Goal: Transaction & Acquisition: Download file/media

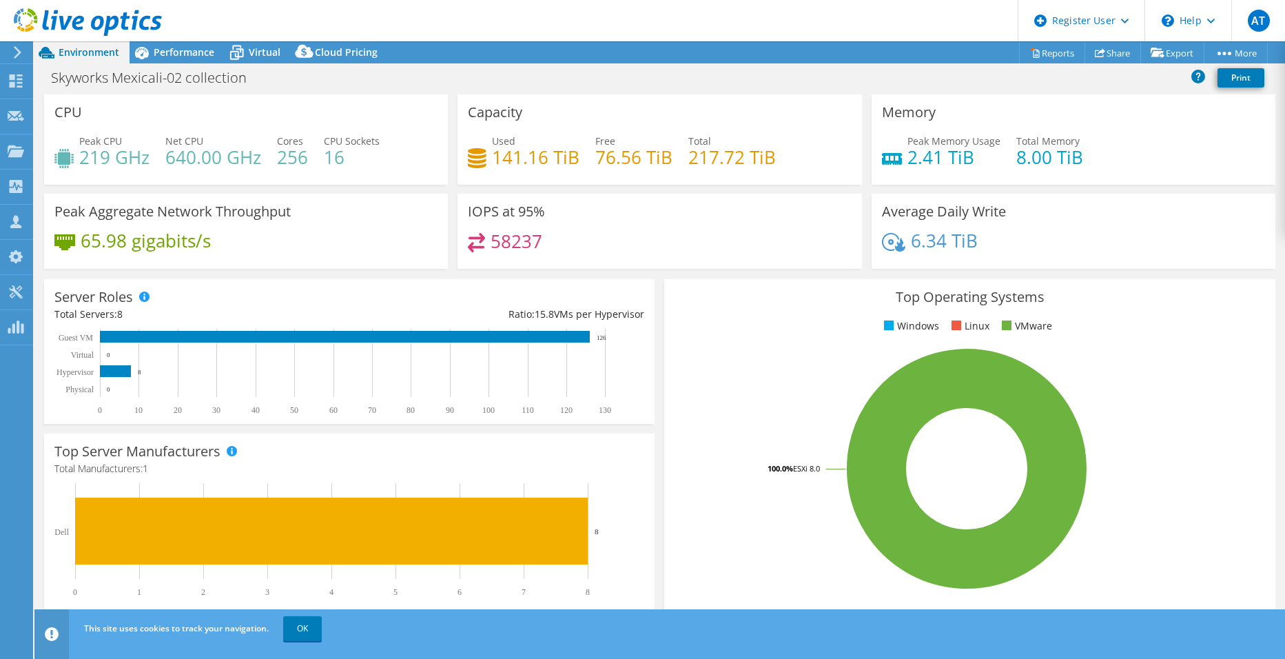
select select "USD"
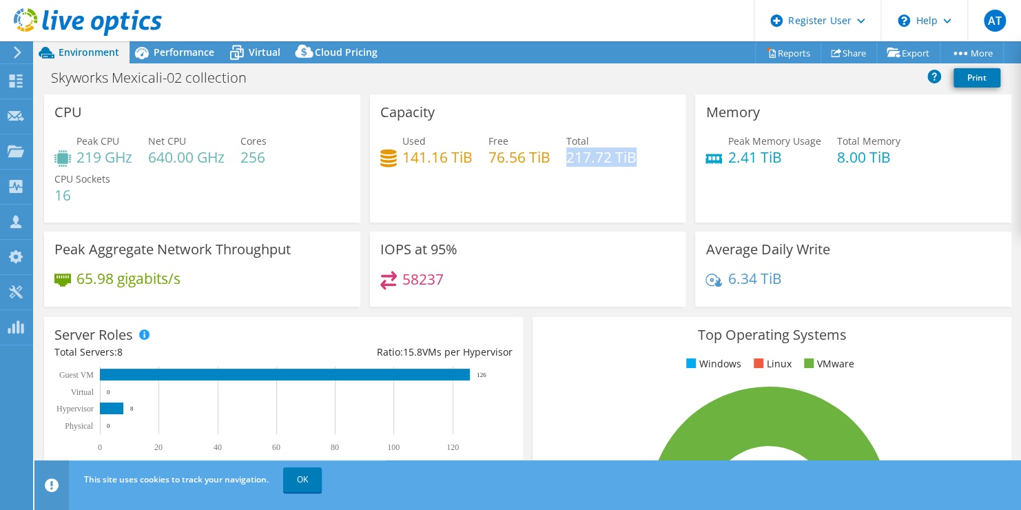
drag, startPoint x: 563, startPoint y: 157, endPoint x: 651, endPoint y: 155, distance: 88.2
click at [651, 155] on div "Used 141.16 TiB Free 76.56 TiB Total 217.72 TiB" at bounding box center [528, 156] width 296 height 45
drag, startPoint x: 651, startPoint y: 155, endPoint x: 617, endPoint y: 196, distance: 52.8
click at [617, 196] on div "Capacity Used 141.16 TiB Free 76.56 TiB Total 217.72 TiB" at bounding box center [528, 158] width 316 height 128
drag, startPoint x: 562, startPoint y: 152, endPoint x: 636, endPoint y: 167, distance: 75.3
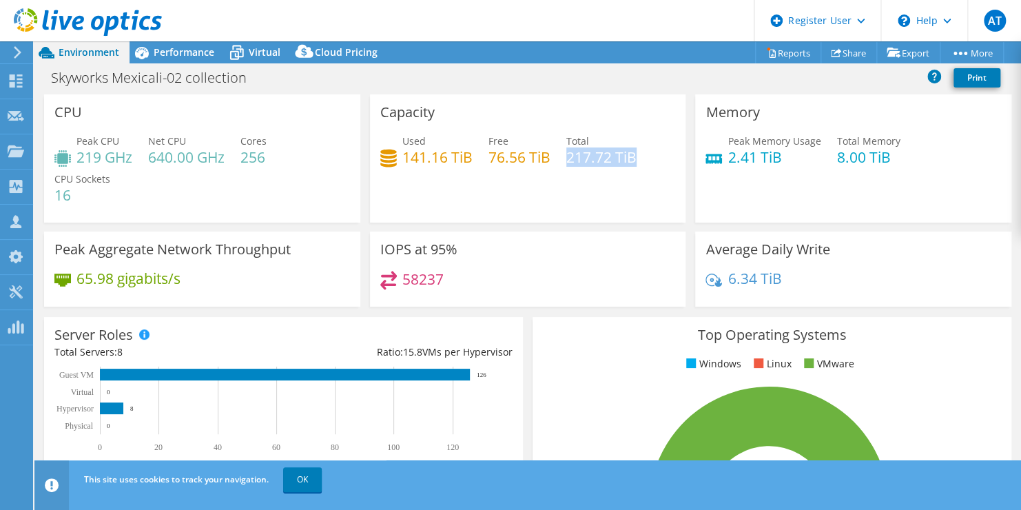
click at [636, 167] on div "Used 141.16 TiB Free 76.56 TiB Total 217.72 TiB" at bounding box center [528, 156] width 296 height 45
drag, startPoint x: 636, startPoint y: 167, endPoint x: 629, endPoint y: 189, distance: 23.1
click at [629, 189] on div "Capacity Used 141.16 TiB Free 76.56 TiB Total 217.72 TiB" at bounding box center [528, 158] width 316 height 128
click at [177, 59] on div "Performance" at bounding box center [177, 52] width 95 height 22
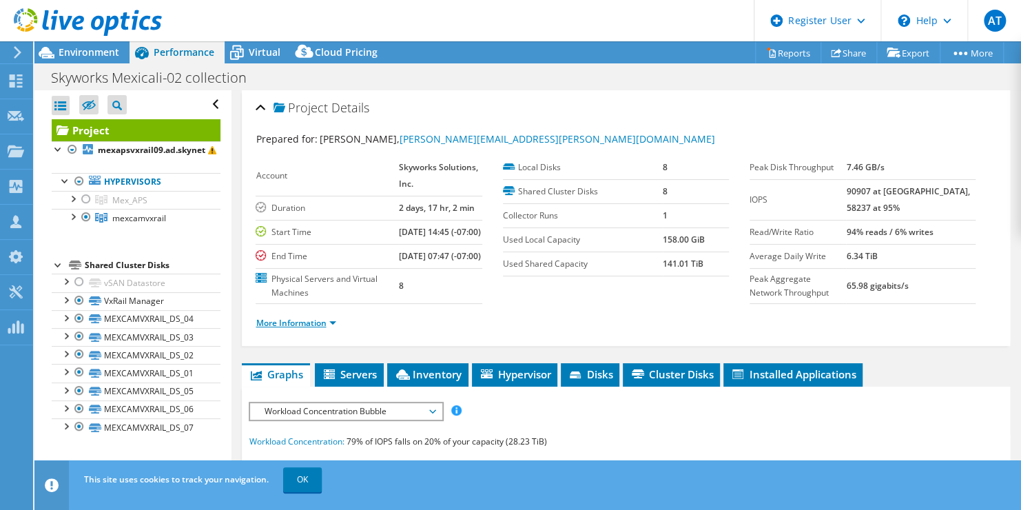
click at [320, 329] on link "More Information" at bounding box center [296, 323] width 81 height 12
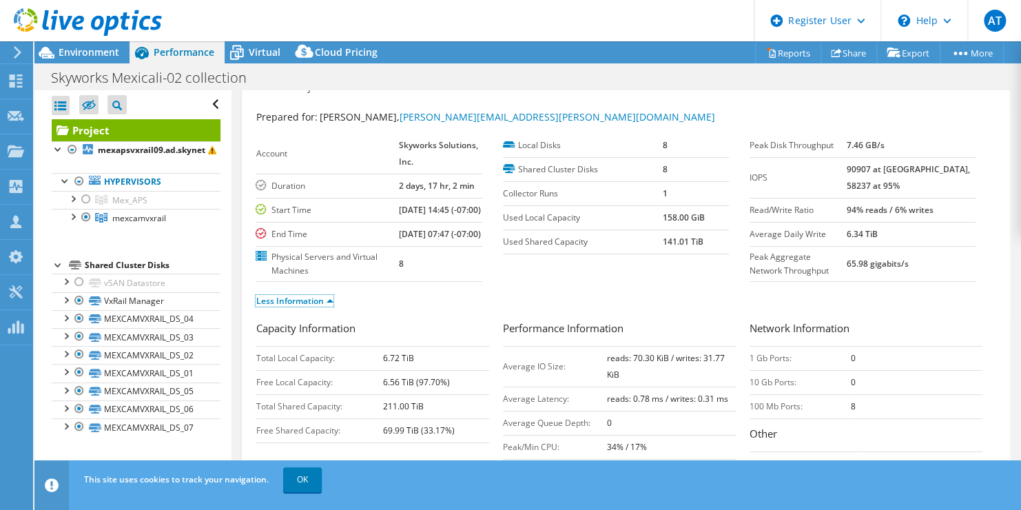
scroll to position [25, 0]
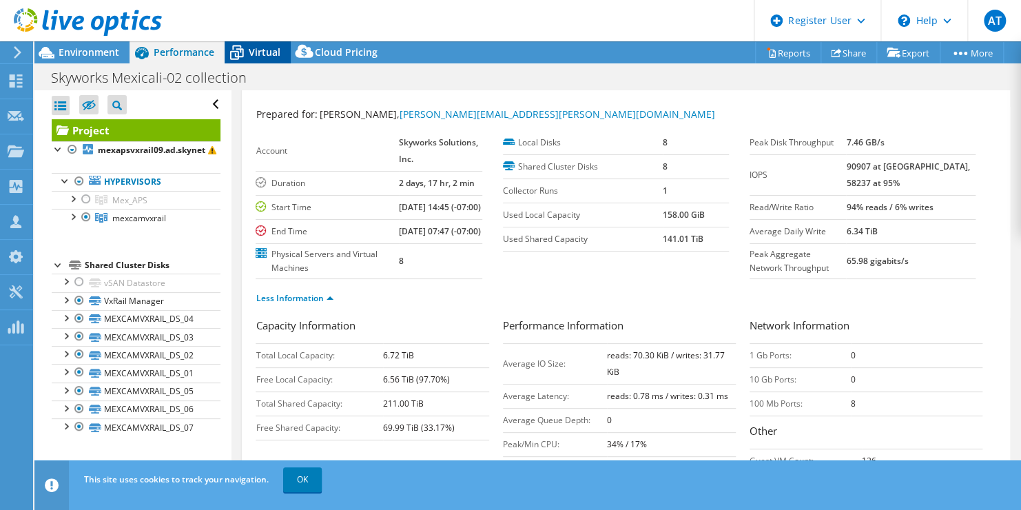
click at [253, 56] on span "Virtual" at bounding box center [265, 51] width 32 height 13
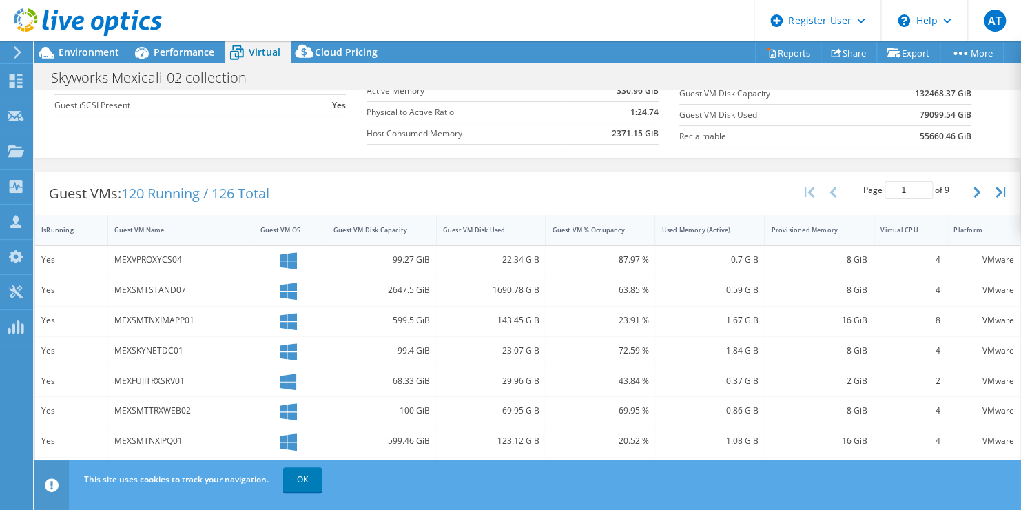
scroll to position [172, 0]
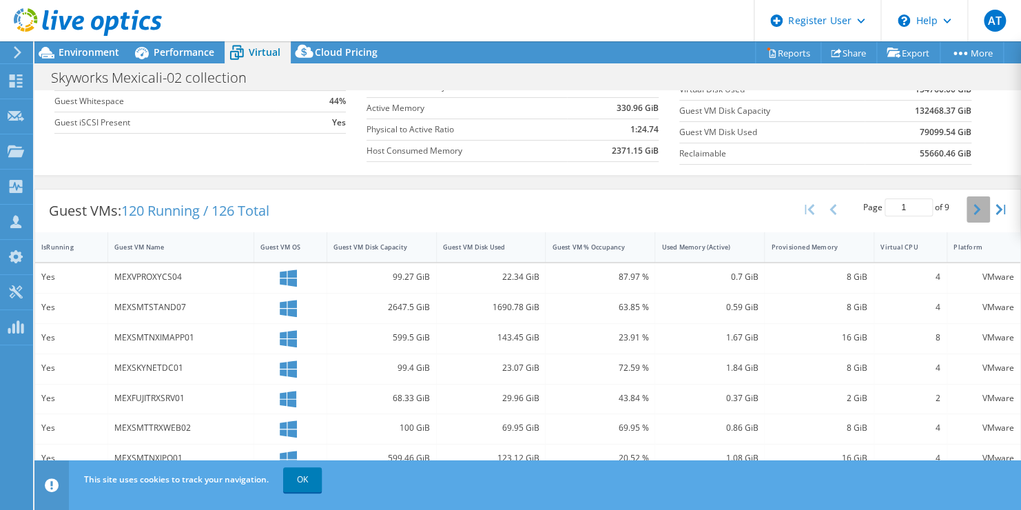
click at [973, 212] on icon "button" at bounding box center [976, 209] width 7 height 11
type input "2"
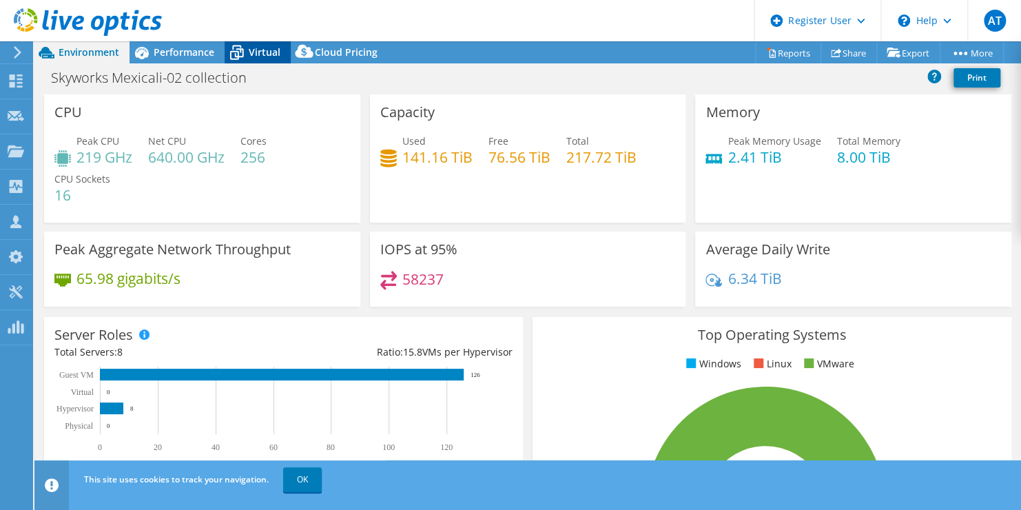
click at [251, 50] on span "Virtual" at bounding box center [265, 51] width 32 height 13
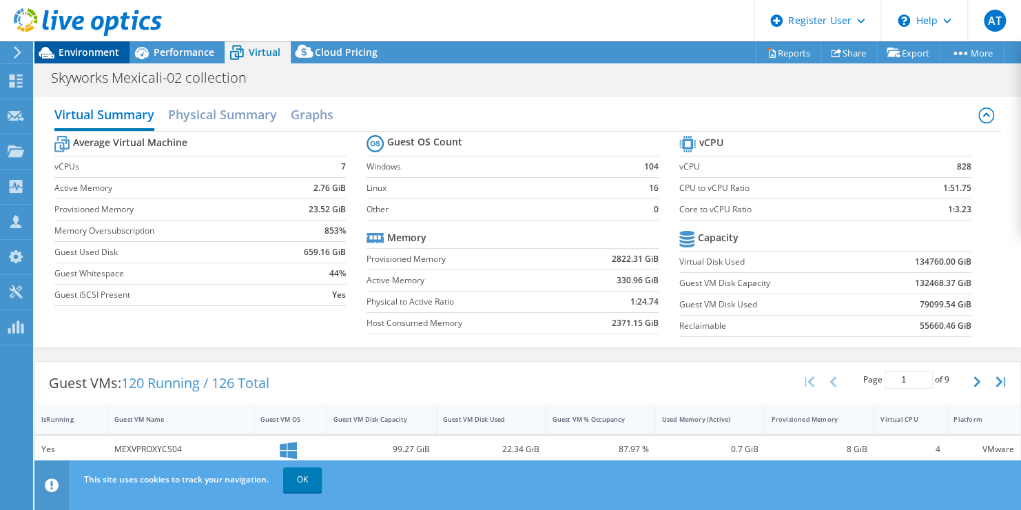
click at [103, 51] on span "Environment" at bounding box center [89, 51] width 61 height 13
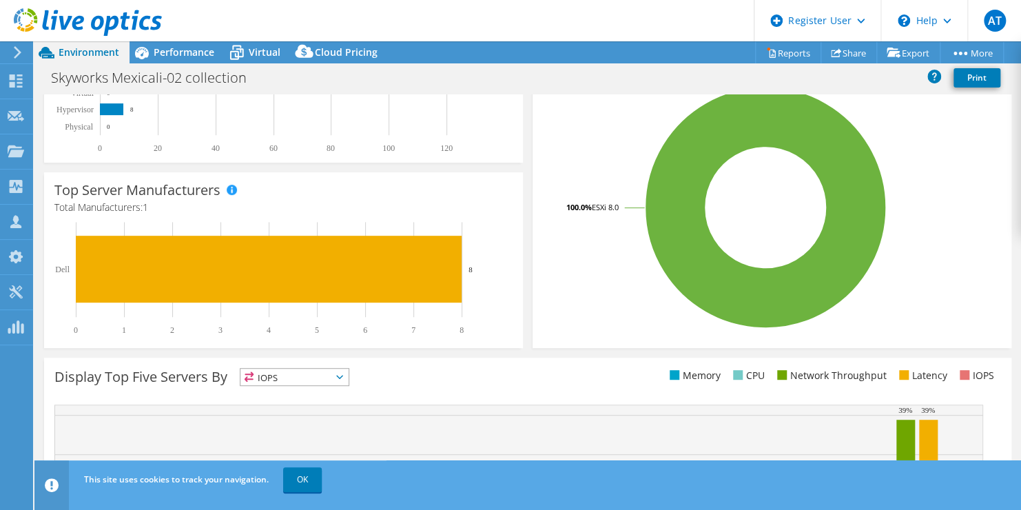
scroll to position [316, 0]
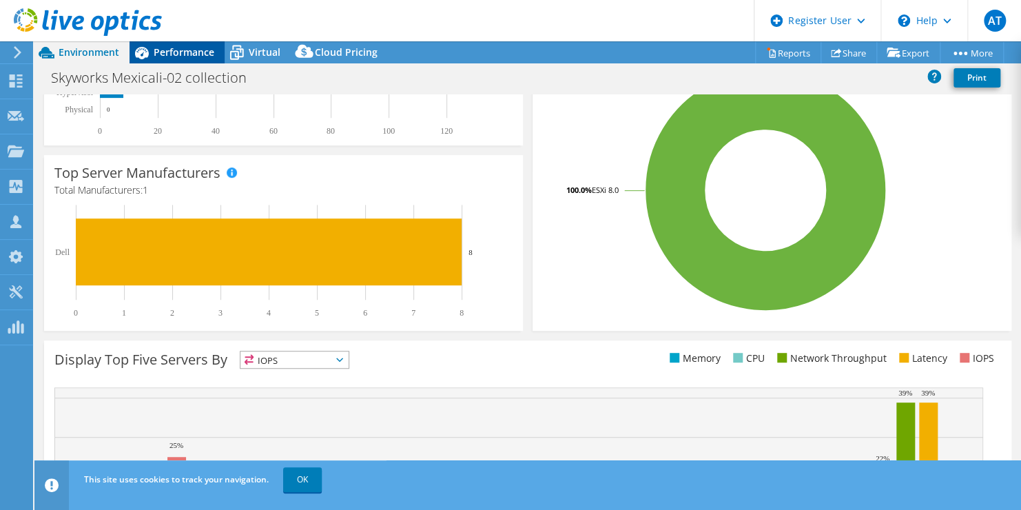
click at [211, 57] on span "Performance" at bounding box center [184, 51] width 61 height 13
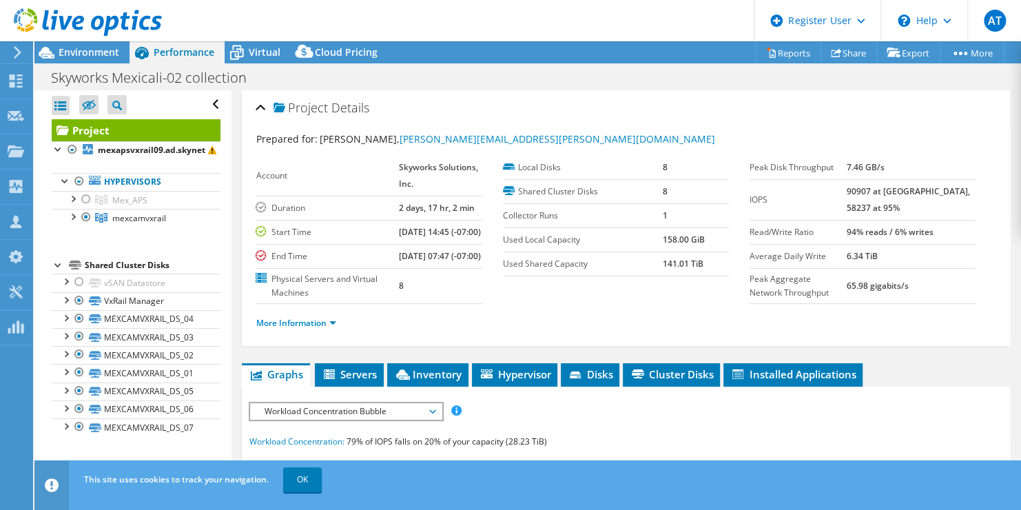
scroll to position [0, 0]
click at [267, 60] on div "Virtual" at bounding box center [258, 52] width 66 height 22
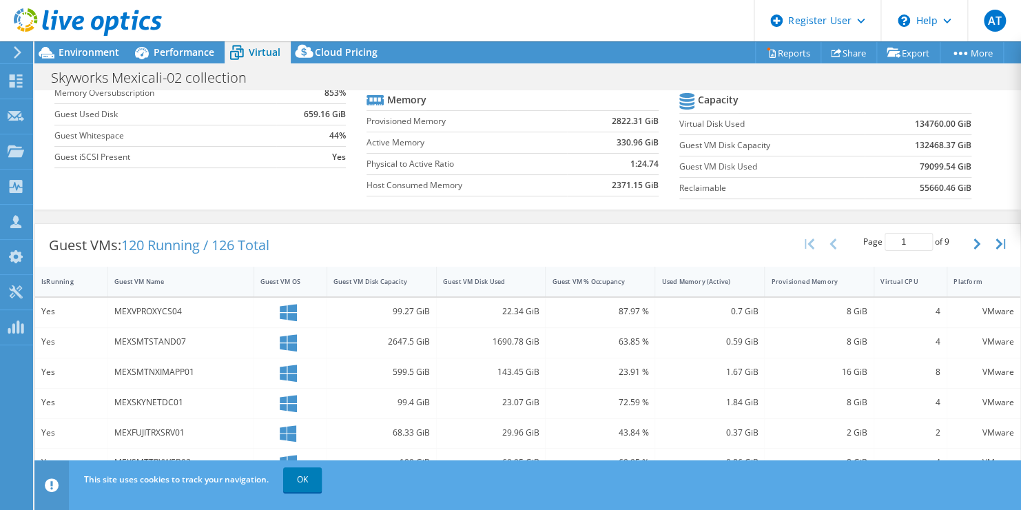
scroll to position [134, 0]
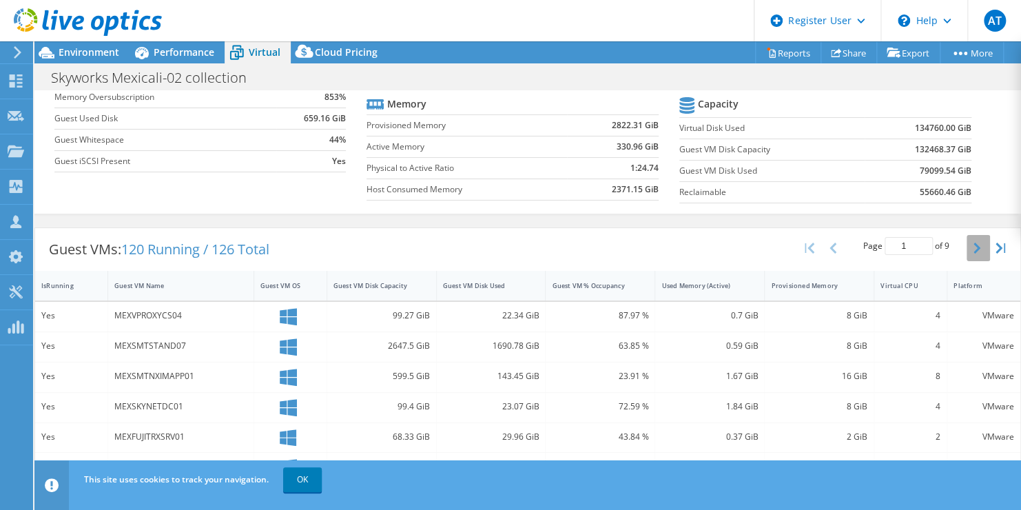
click at [973, 250] on icon "button" at bounding box center [976, 248] width 7 height 11
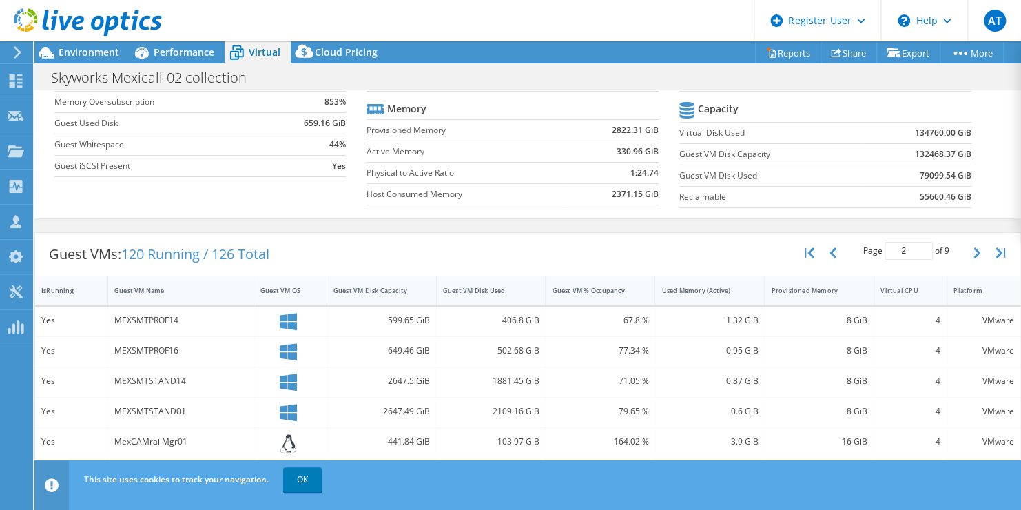
scroll to position [85, 0]
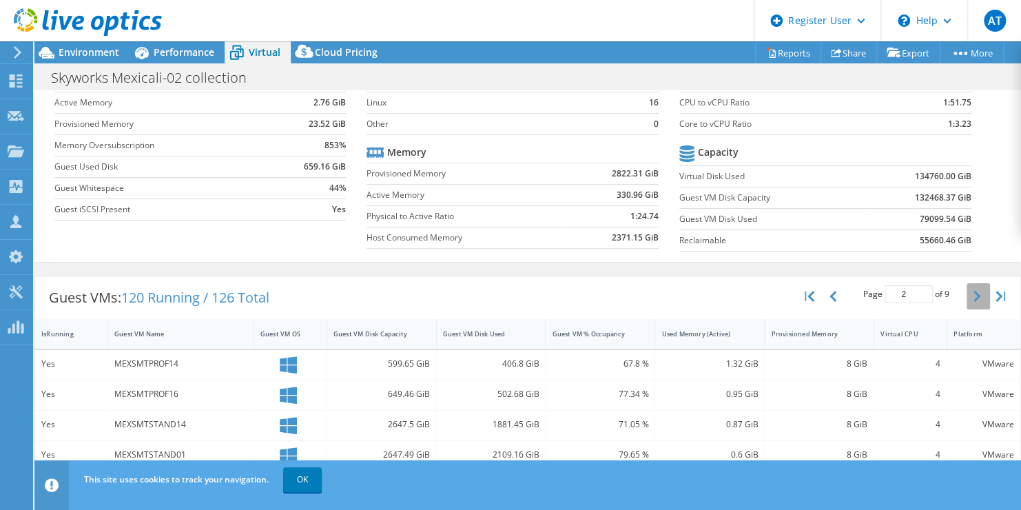
click at [973, 295] on icon "button" at bounding box center [976, 296] width 7 height 11
type input "3"
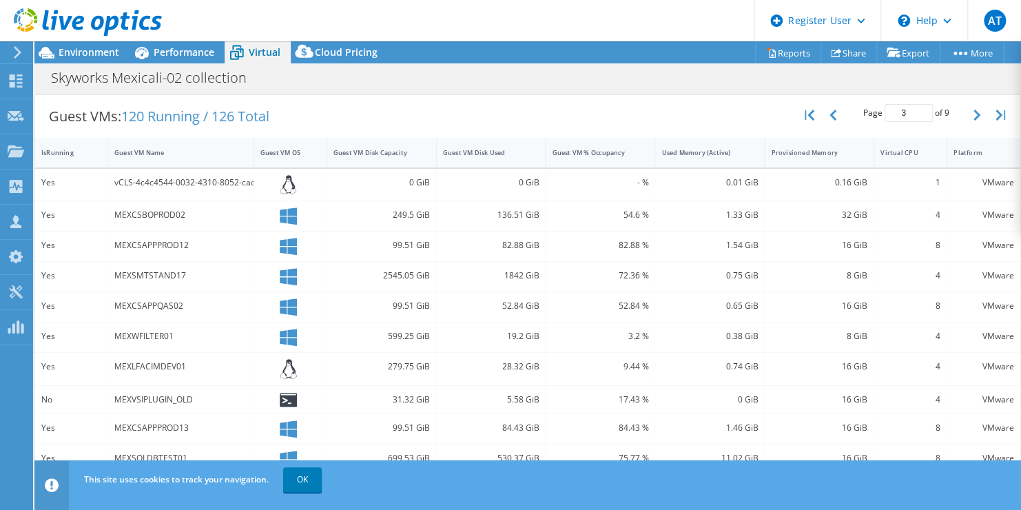
scroll to position [265, 0]
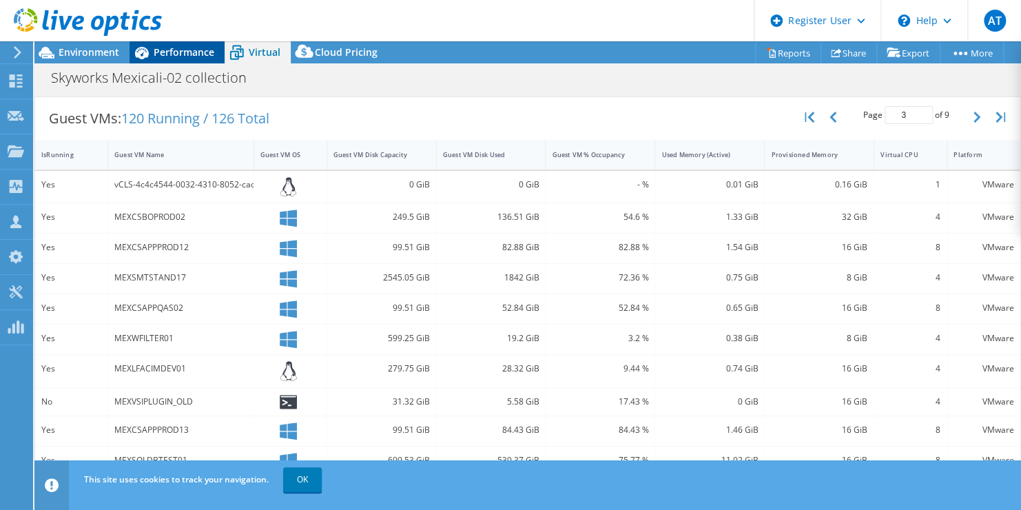
click at [197, 52] on span "Performance" at bounding box center [184, 51] width 61 height 13
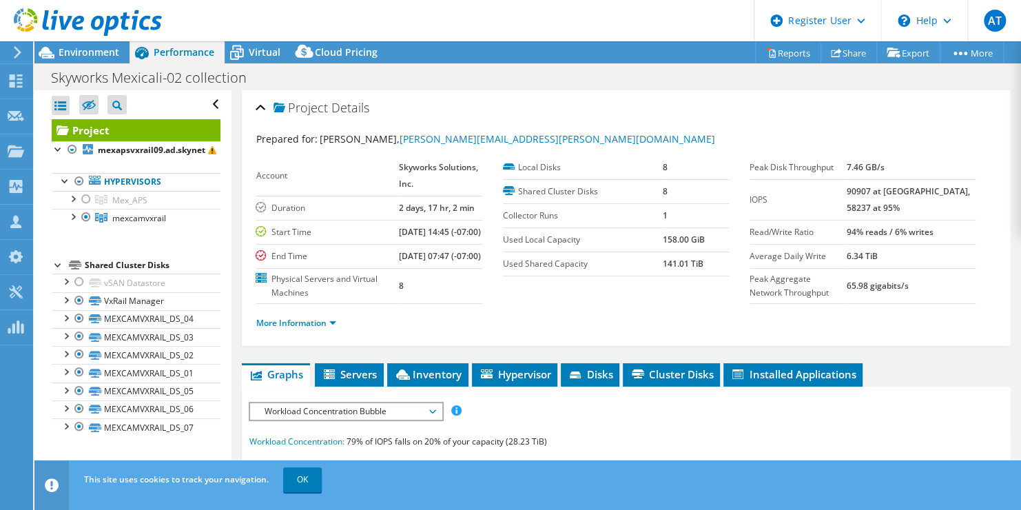
scroll to position [0, 0]
click at [146, 194] on span "Mex_APS" at bounding box center [129, 200] width 35 height 12
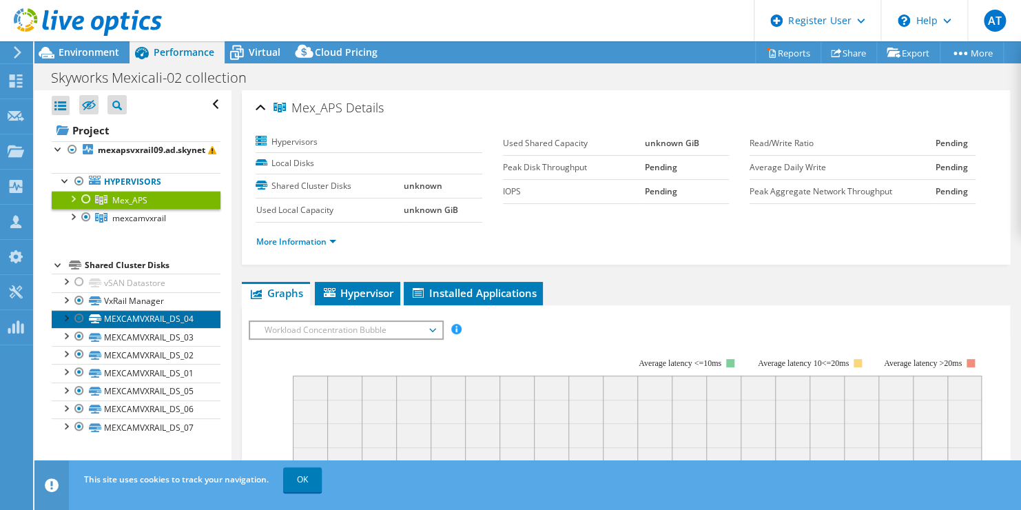
click at [175, 311] on link "MEXCAMVXRAIL_DS_04" at bounding box center [136, 319] width 169 height 18
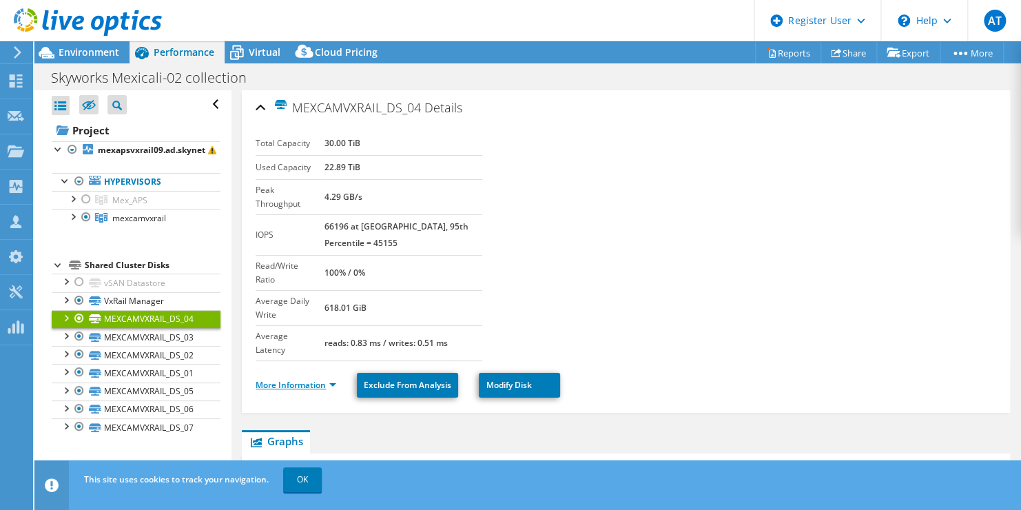
click at [318, 379] on link "More Information" at bounding box center [296, 385] width 81 height 12
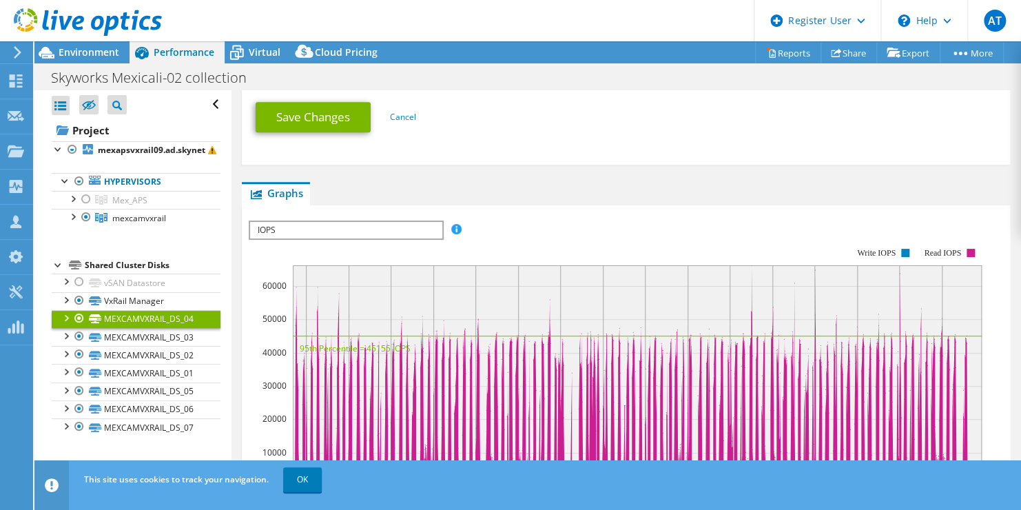
scroll to position [549, 0]
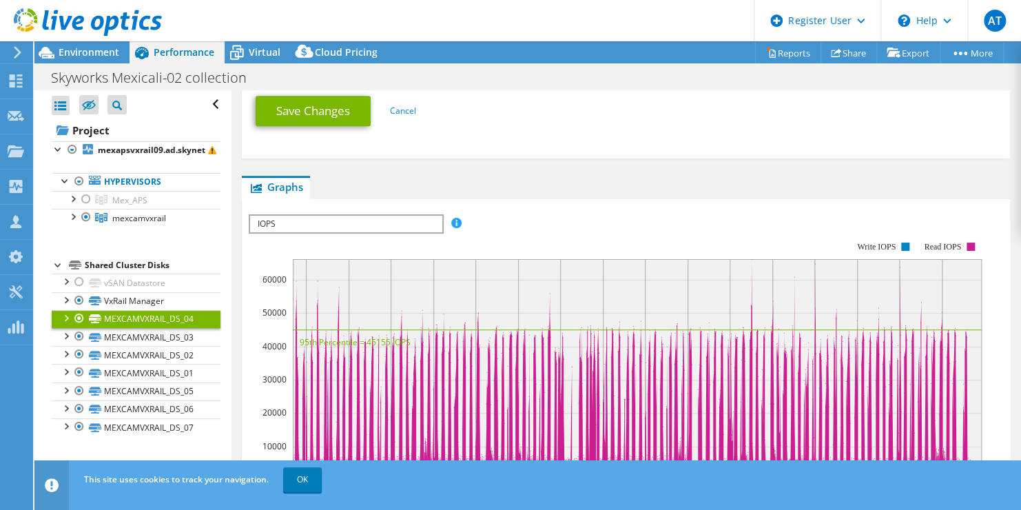
click at [394, 216] on span "IOPS" at bounding box center [345, 224] width 191 height 17
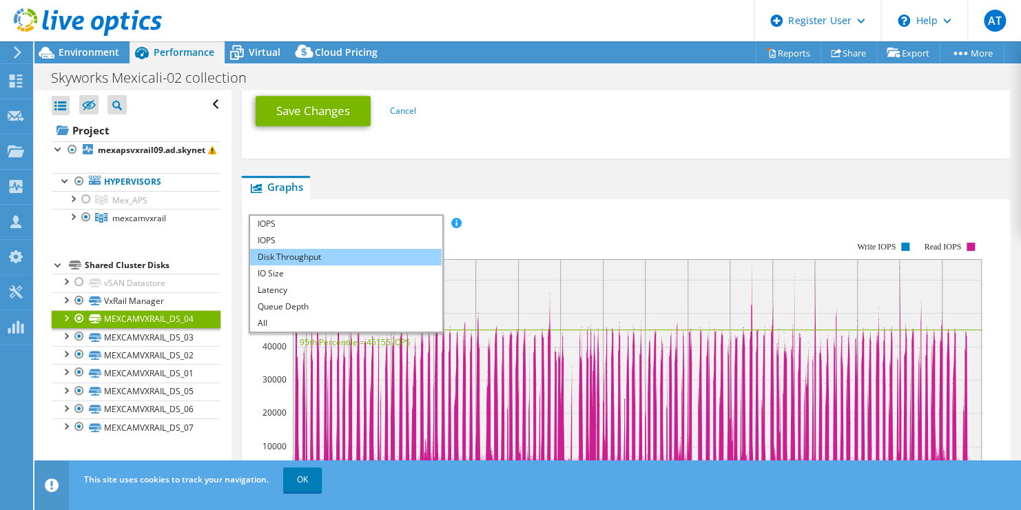
click at [289, 249] on li "Disk Throughput" at bounding box center [345, 257] width 191 height 17
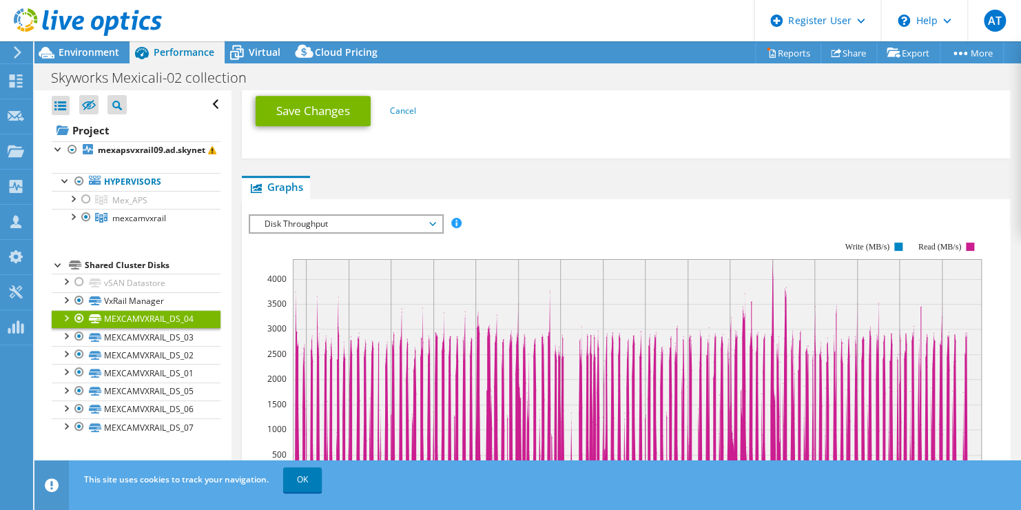
click at [367, 216] on span "Disk Throughput" at bounding box center [345, 224] width 177 height 17
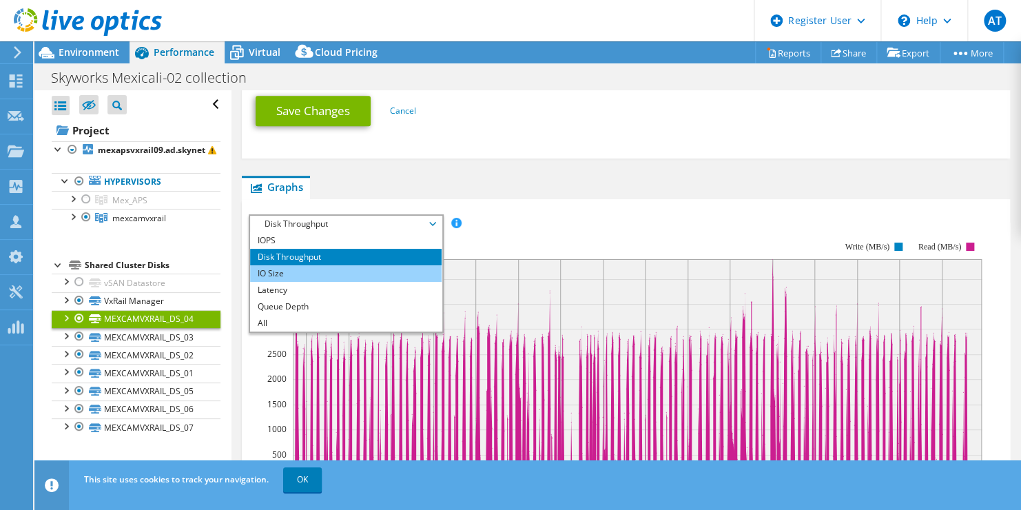
click at [343, 265] on li "IO Size" at bounding box center [345, 273] width 191 height 17
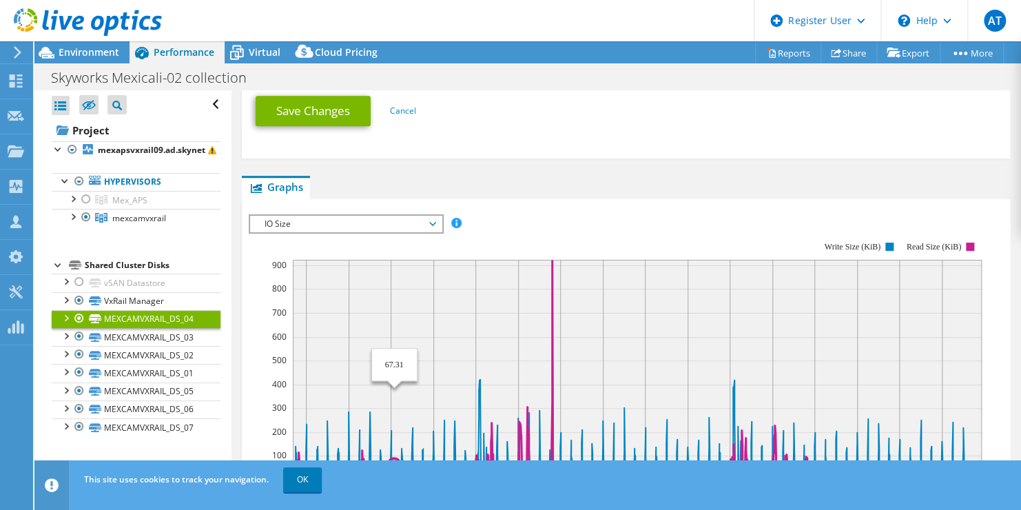
click at [395, 269] on rect at bounding box center [637, 370] width 689 height 220
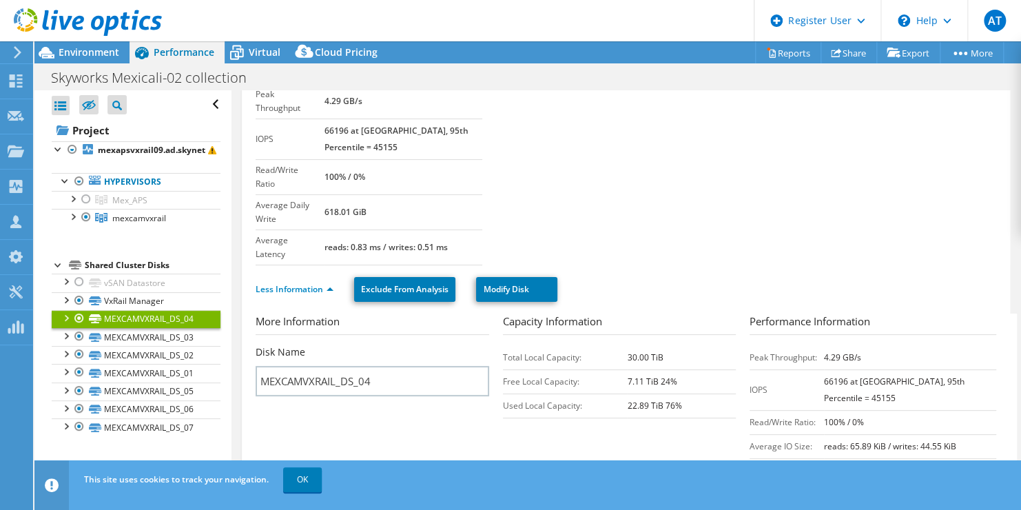
scroll to position [0, 0]
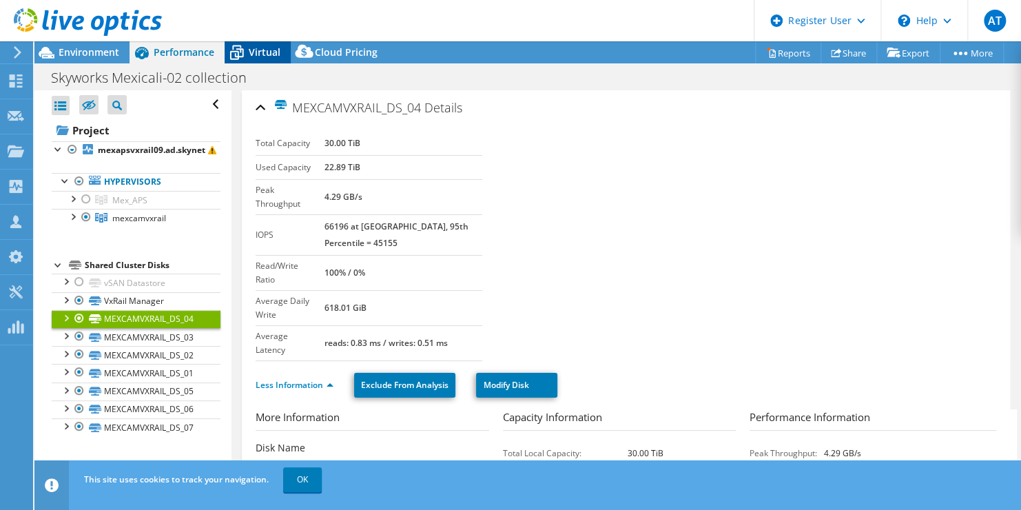
click at [279, 48] on span "Virtual" at bounding box center [265, 51] width 32 height 13
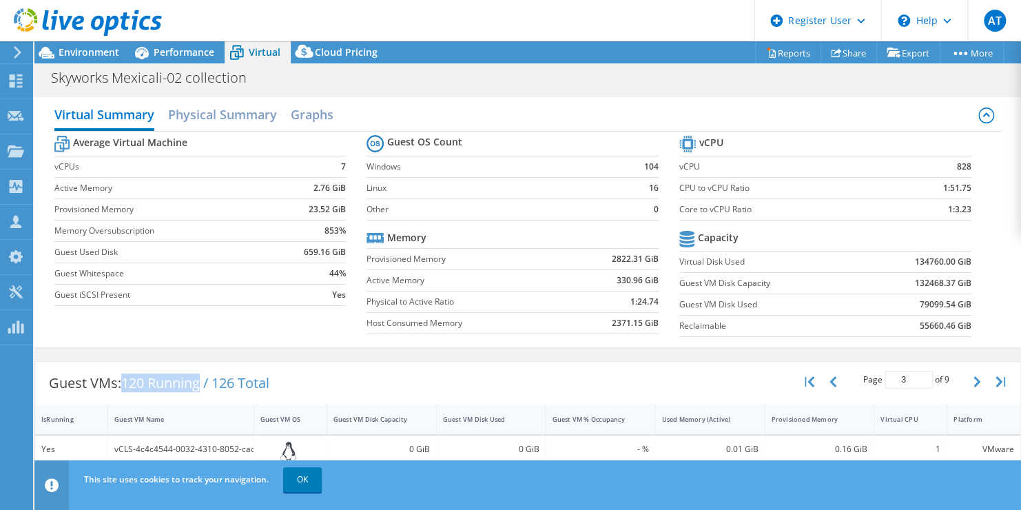
drag, startPoint x: 127, startPoint y: 379, endPoint x: 204, endPoint y: 382, distance: 77.2
click at [204, 382] on span "120 Running / 126 Total" at bounding box center [195, 382] width 148 height 19
click at [168, 52] on span "Performance" at bounding box center [184, 51] width 61 height 13
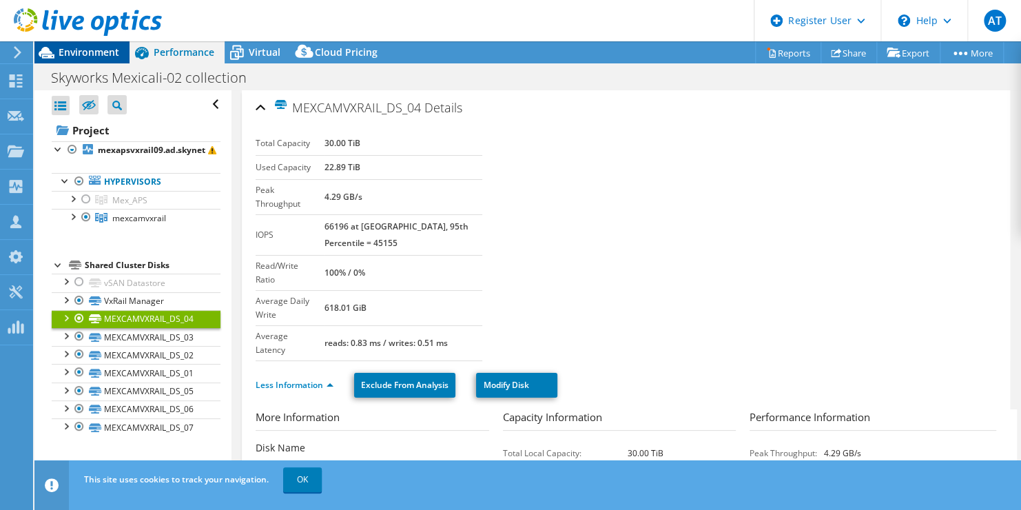
click at [92, 55] on span "Environment" at bounding box center [89, 51] width 61 height 13
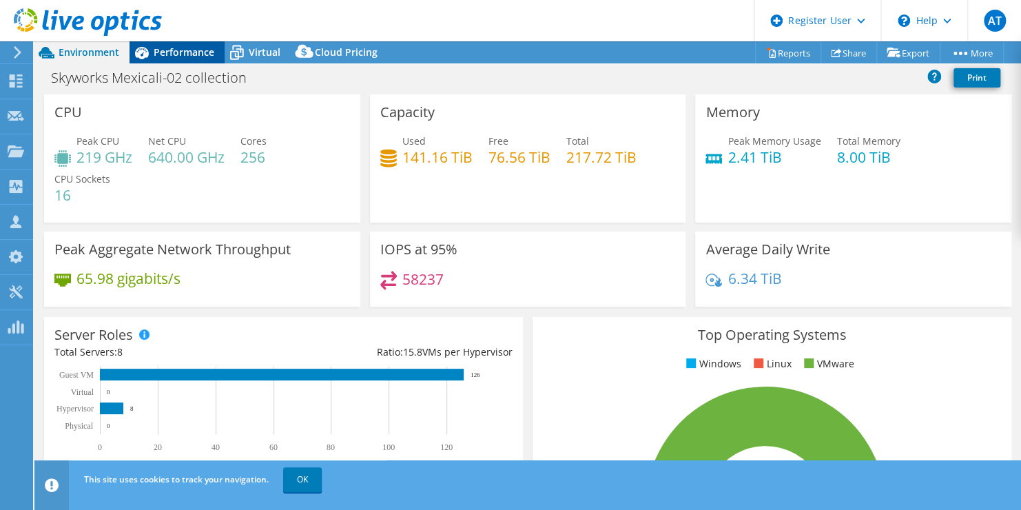
click at [187, 57] on span "Performance" at bounding box center [184, 51] width 61 height 13
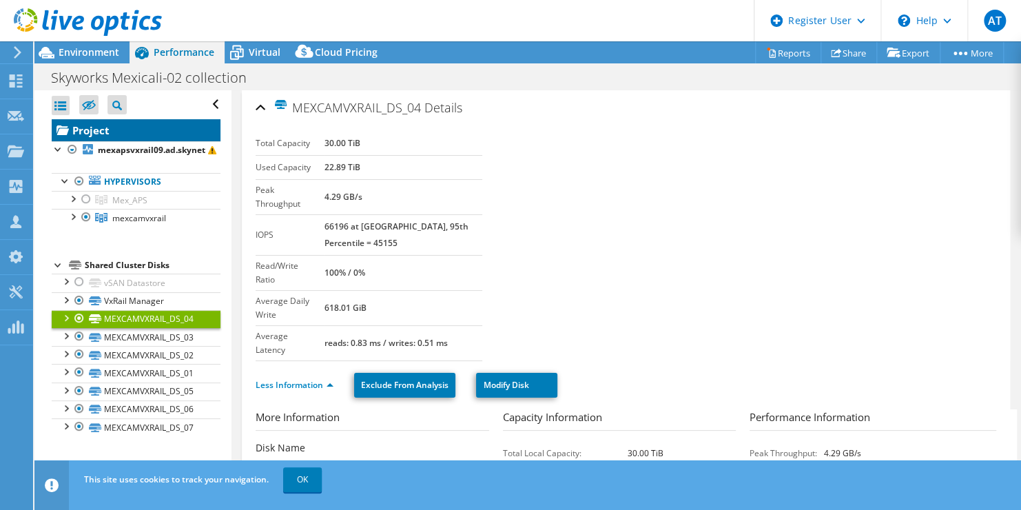
click at [100, 129] on link "Project" at bounding box center [136, 130] width 169 height 22
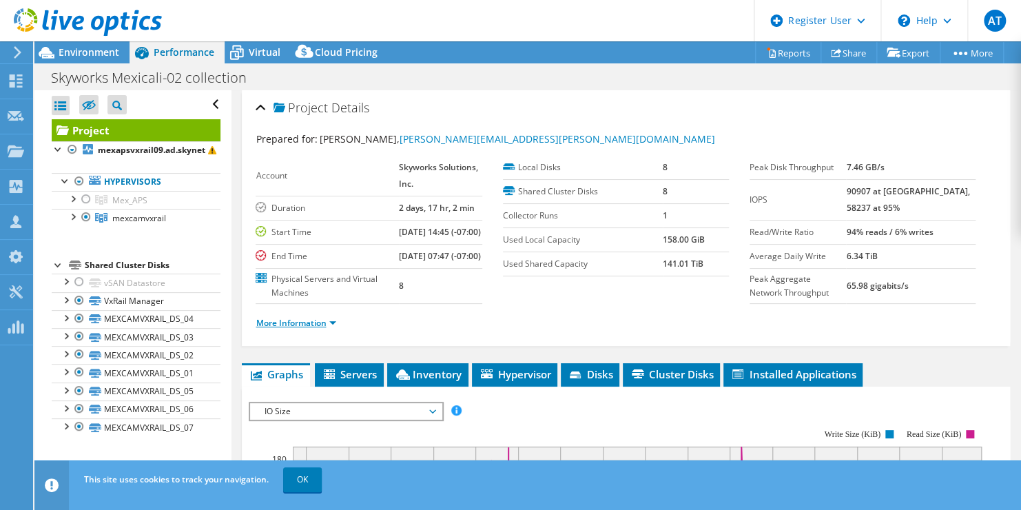
click at [299, 329] on link "More Information" at bounding box center [296, 323] width 81 height 12
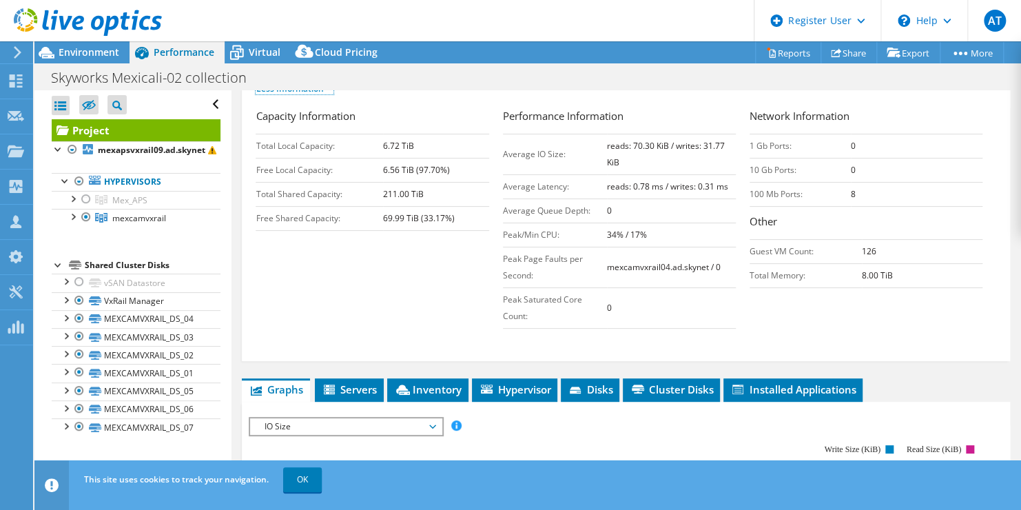
scroll to position [213, 0]
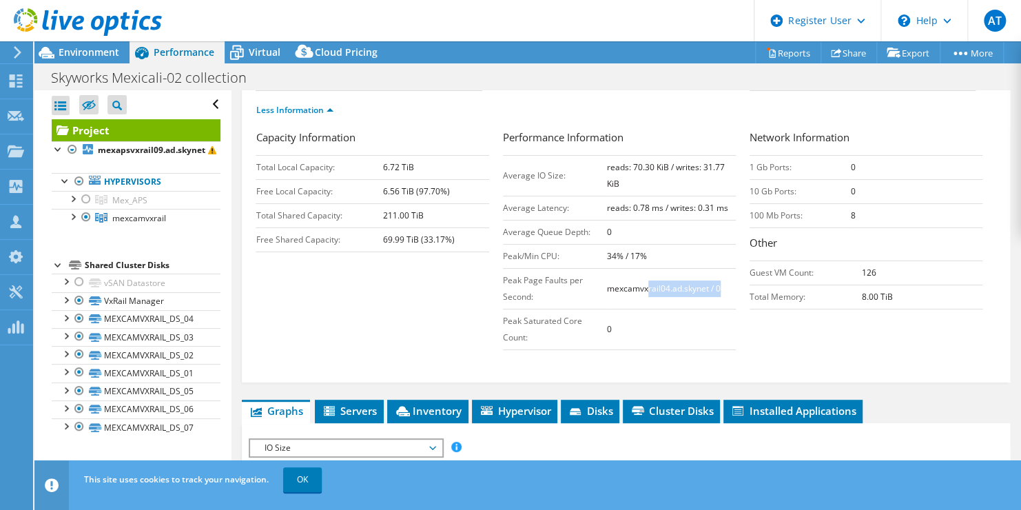
drag, startPoint x: 642, startPoint y: 318, endPoint x: 725, endPoint y: 322, distance: 83.5
click at [725, 309] on td "mexcamvxrail04.ad.skynet / 0" at bounding box center [671, 288] width 129 height 41
click at [705, 294] on b "mexcamvxrail04.ad.skynet / 0" at bounding box center [664, 288] width 114 height 12
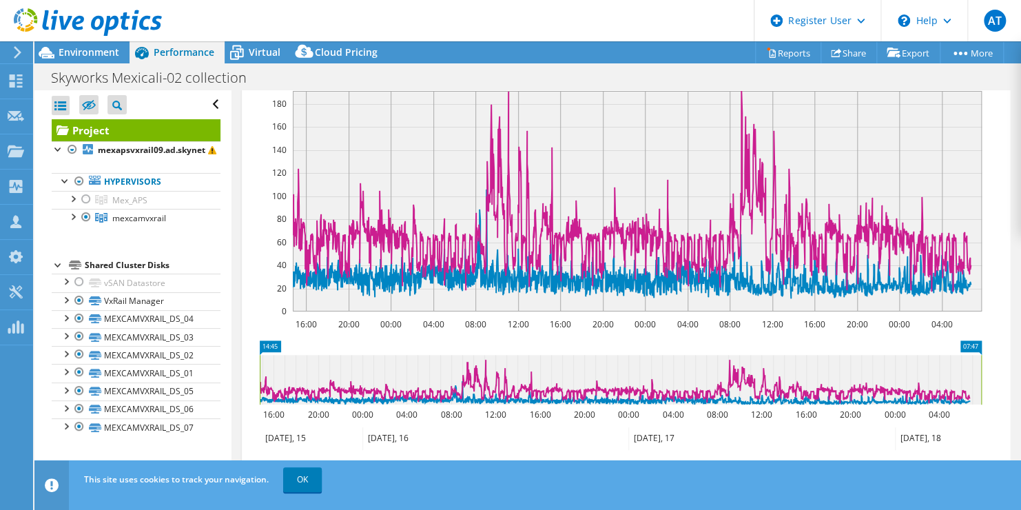
scroll to position [599, 0]
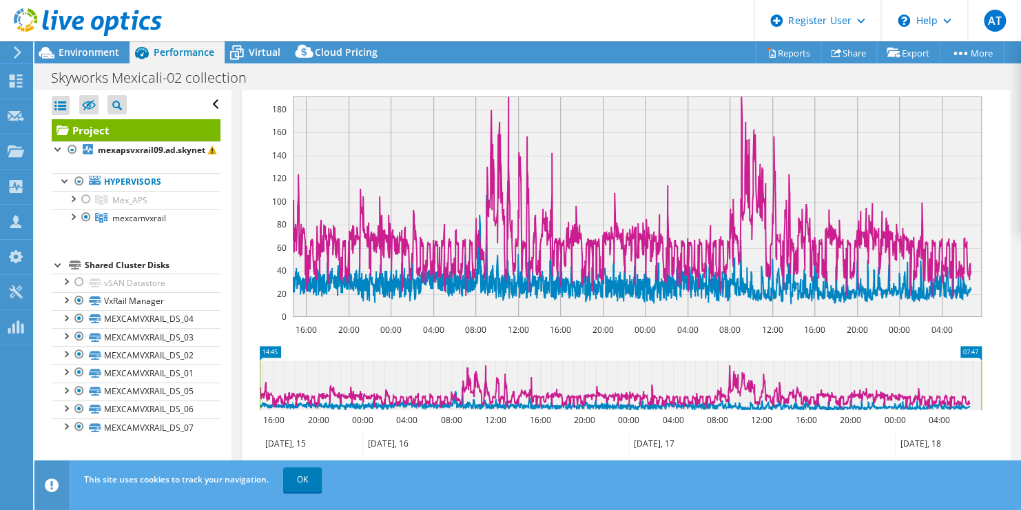
click at [400, 71] on div "IO Size IOPS Disk Throughput IO Size Latency Queue Depth CPU Percentage Memory …" at bounding box center [346, 61] width 194 height 19
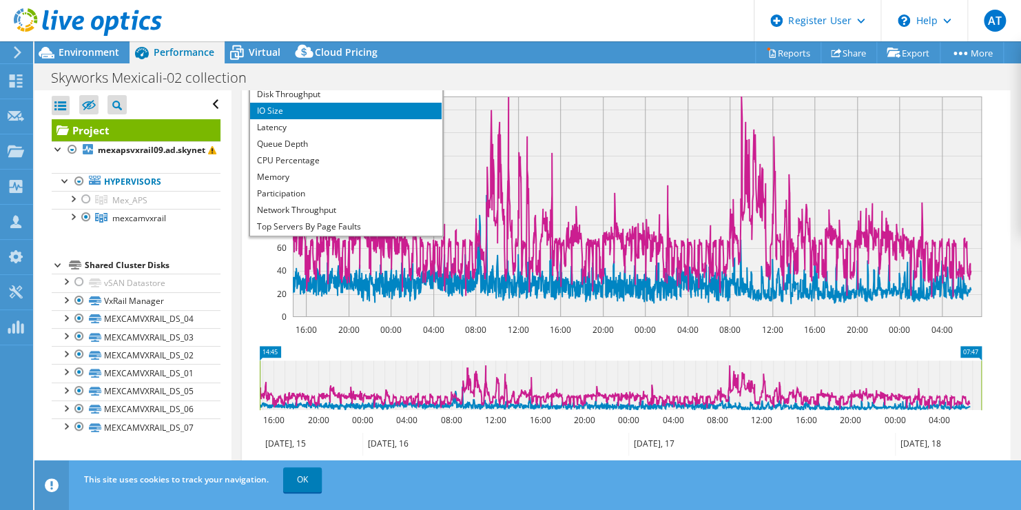
click at [345, 86] on li "IOPS" at bounding box center [345, 78] width 191 height 17
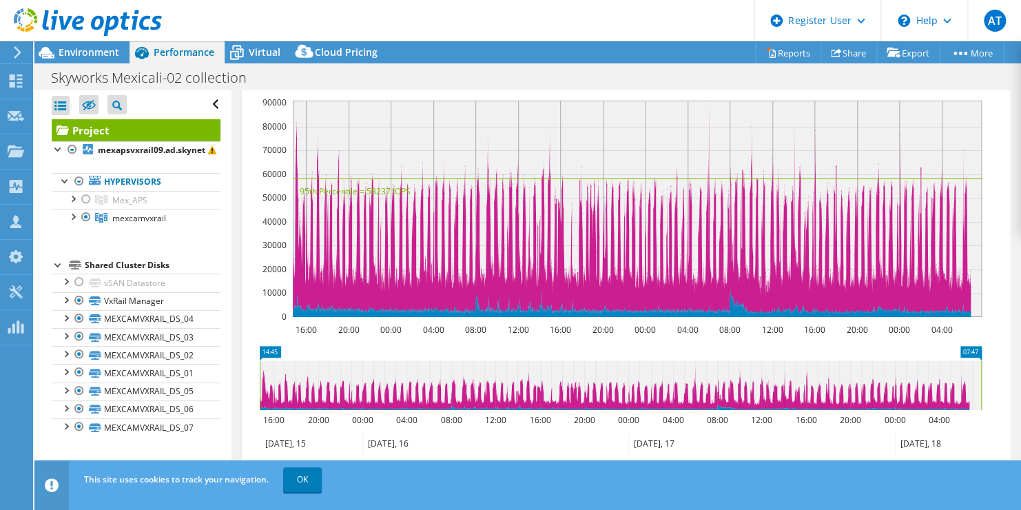
click at [1012, 305] on article "Project Details Prepared for: Bobby Jones, Bobby.Jones@skyworksinc.com Account …" at bounding box center [626, 286] width 790 height 393
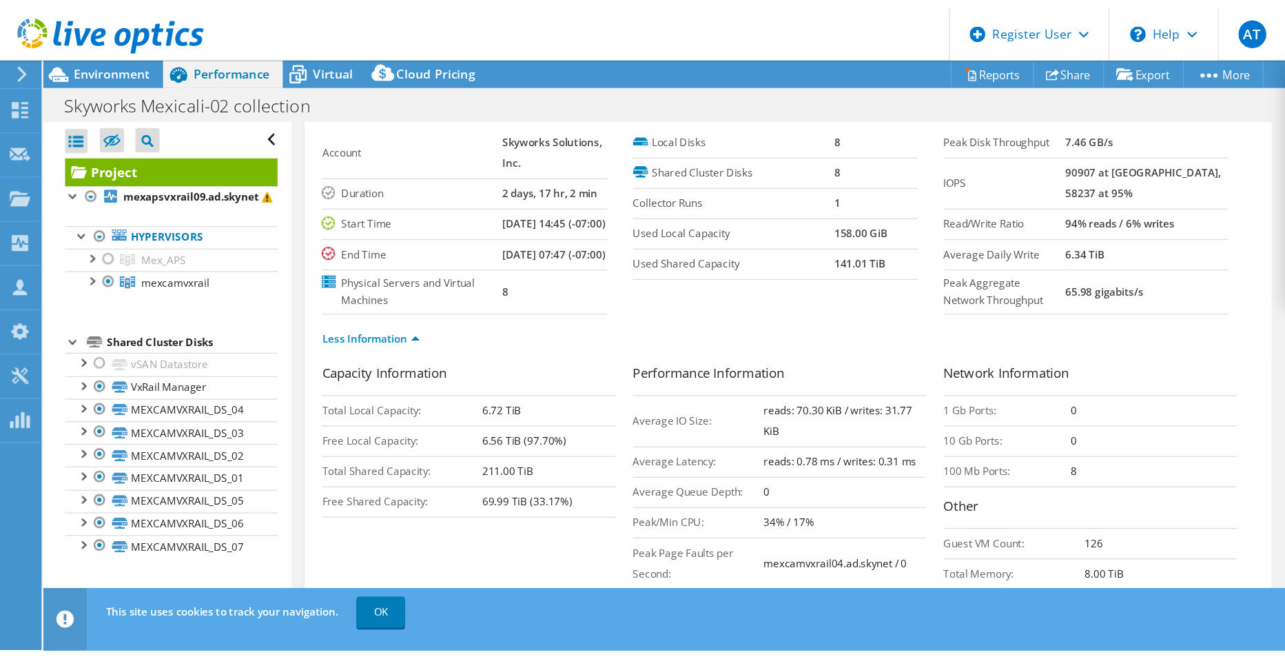
scroll to position [29, 0]
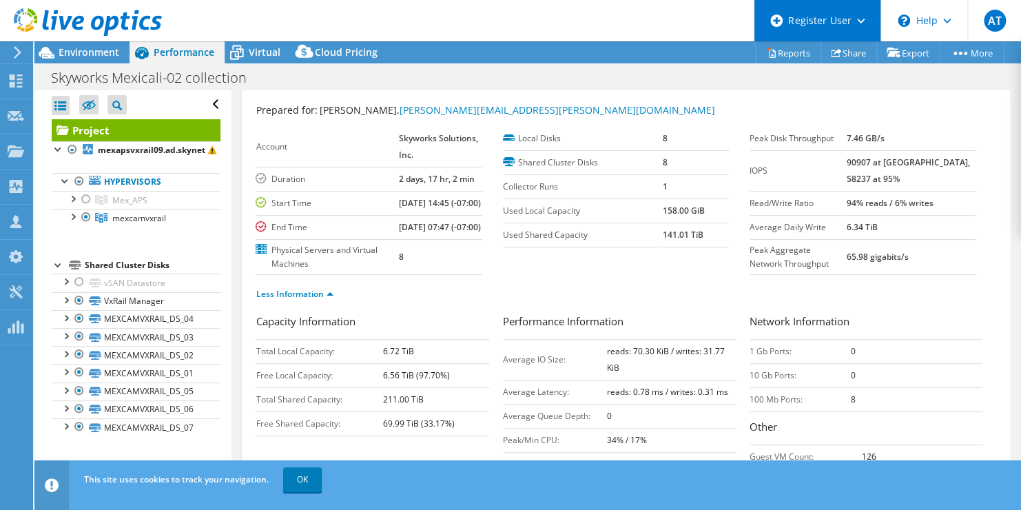
click at [814, 12] on div "Register User" at bounding box center [817, 20] width 127 height 41
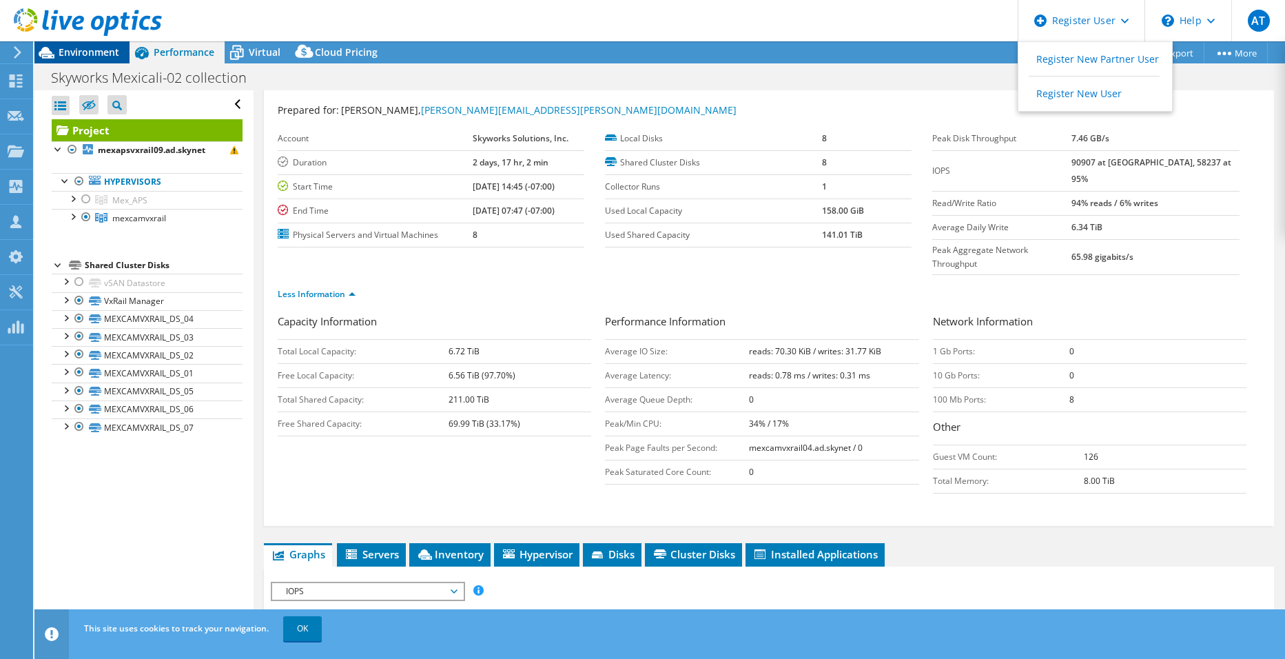
click at [87, 61] on div "Environment" at bounding box center [81, 52] width 95 height 22
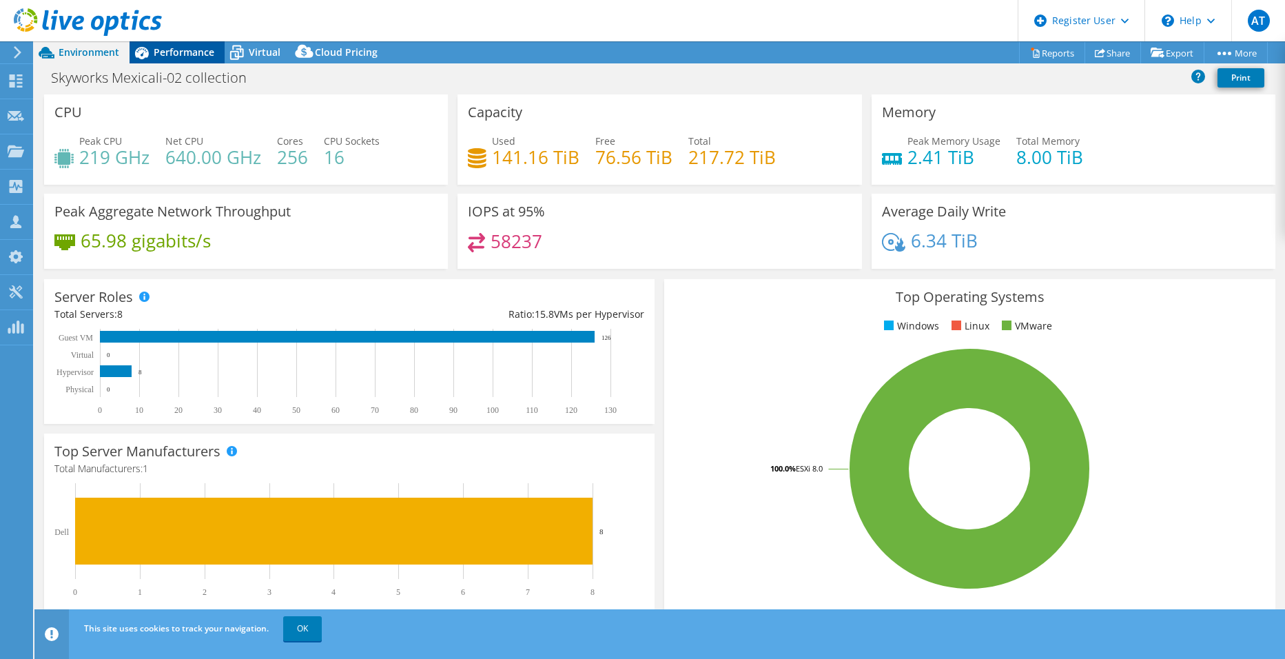
click at [191, 45] on span "Performance" at bounding box center [184, 51] width 61 height 13
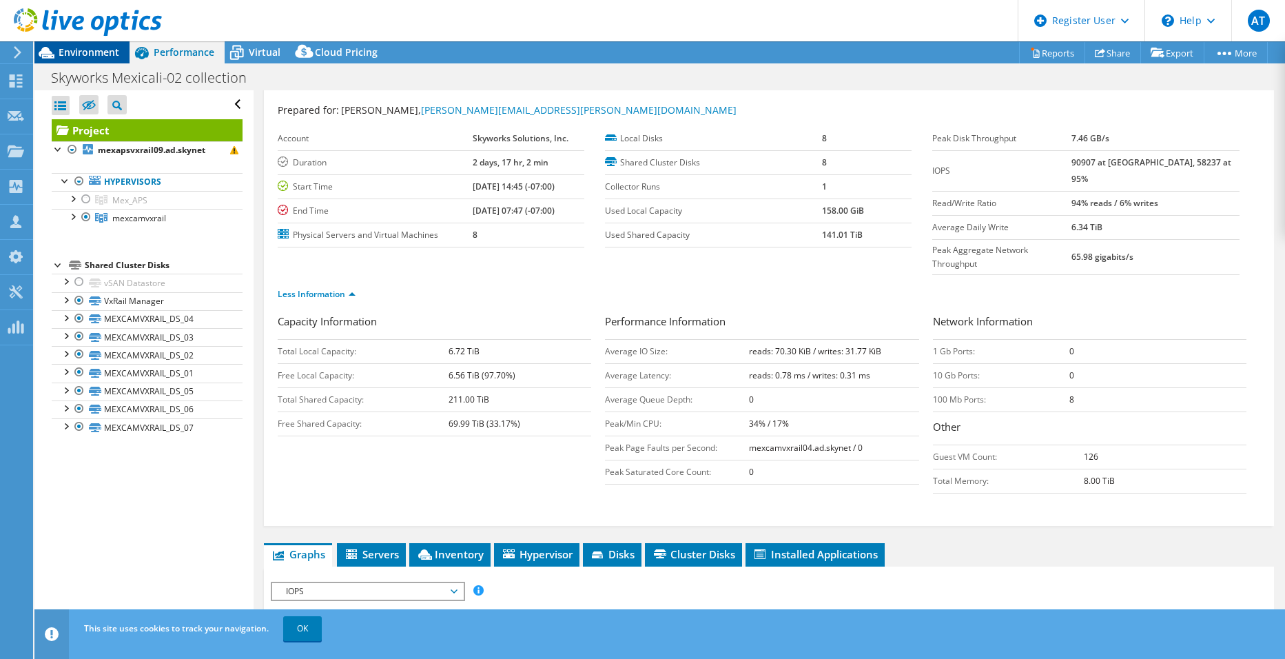
click at [113, 48] on span "Environment" at bounding box center [89, 51] width 61 height 13
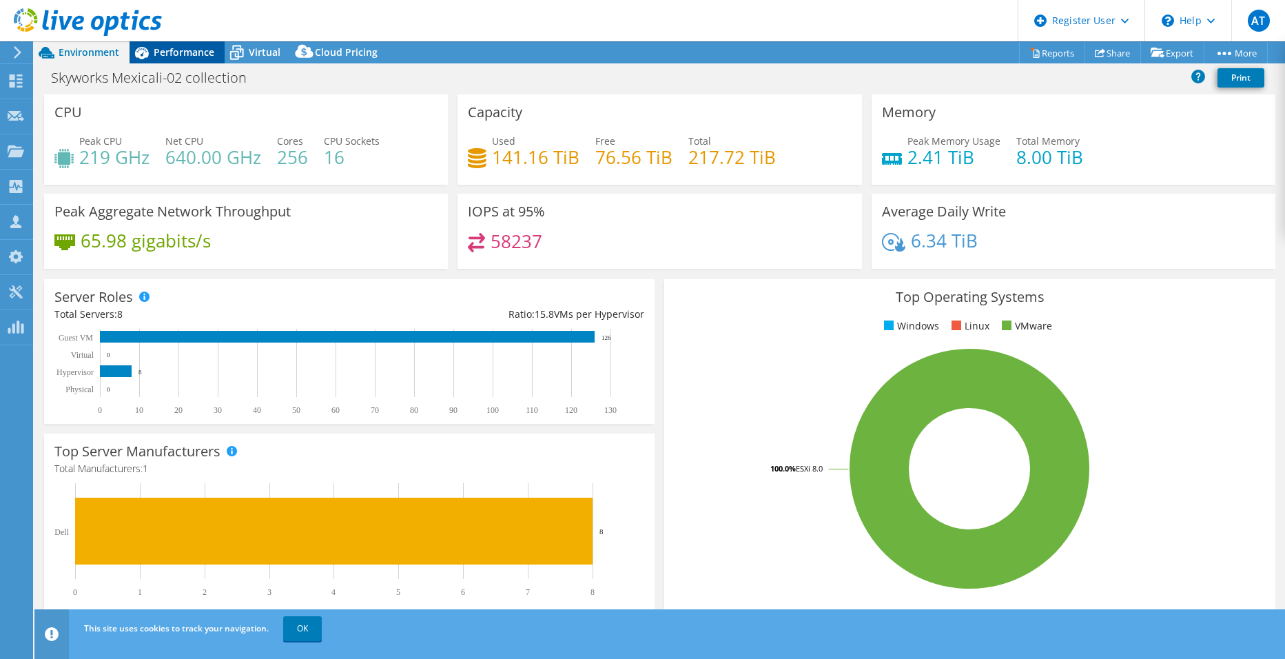
click at [190, 52] on span "Performance" at bounding box center [184, 51] width 61 height 13
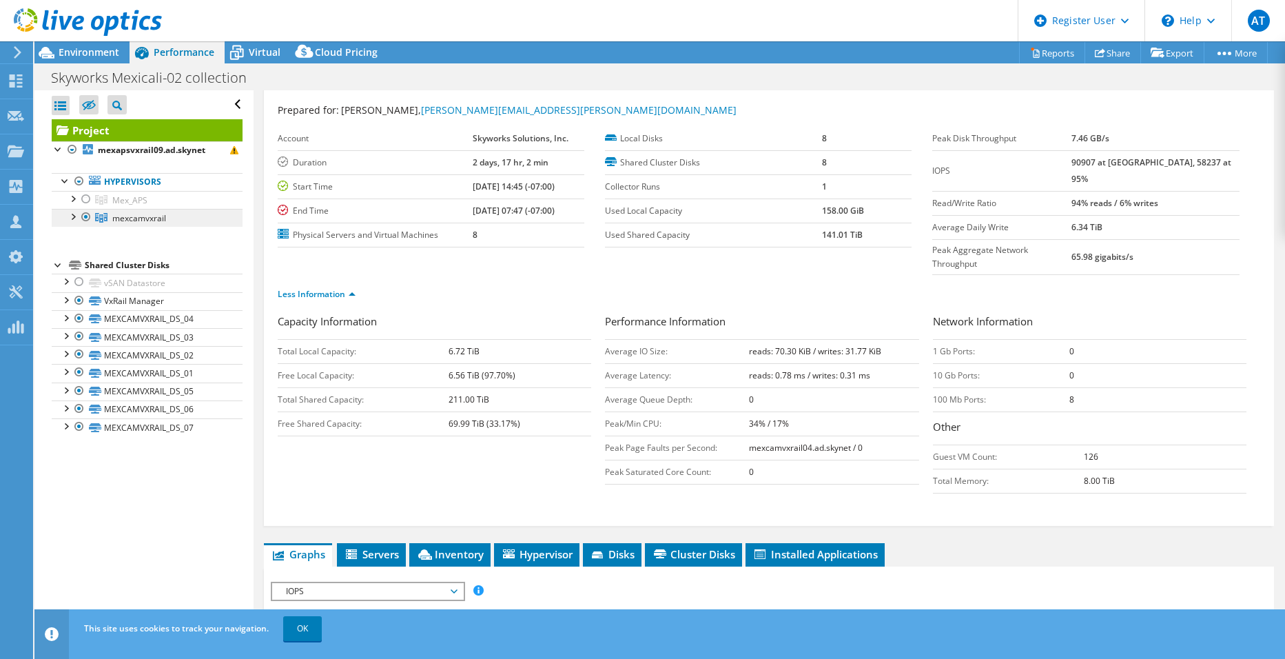
click at [147, 206] on span "mexcamvxrail" at bounding box center [129, 200] width 35 height 12
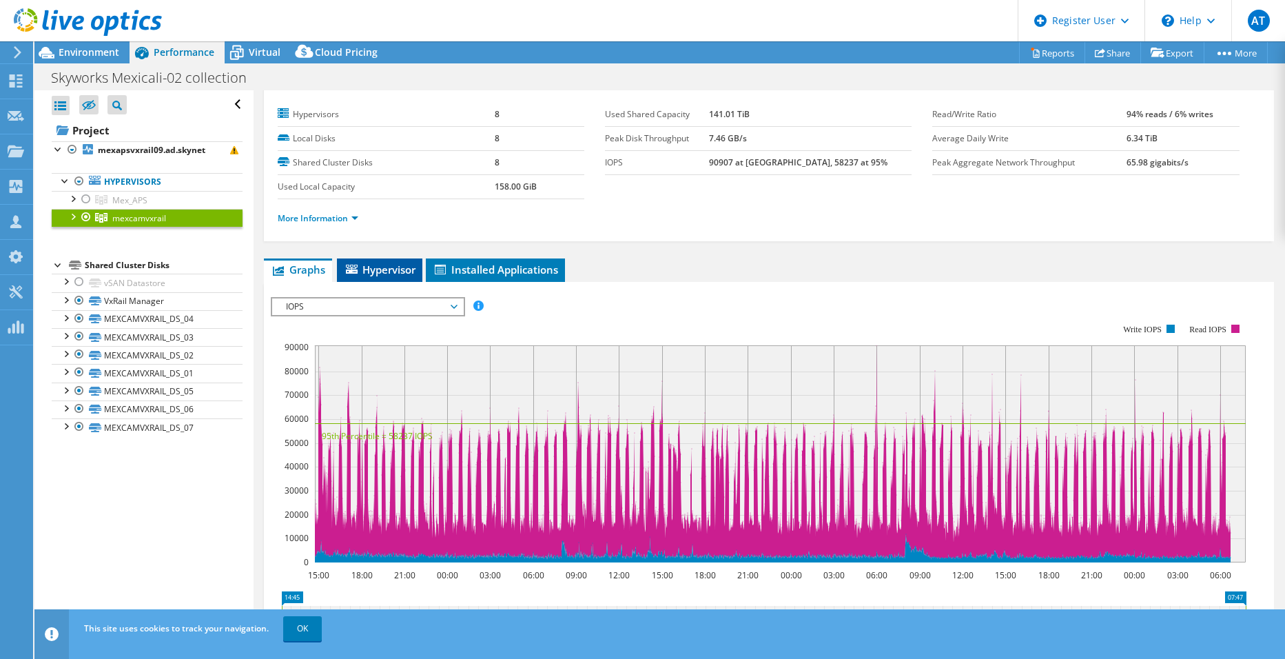
click at [413, 262] on span "Hypervisor" at bounding box center [380, 269] width 72 height 14
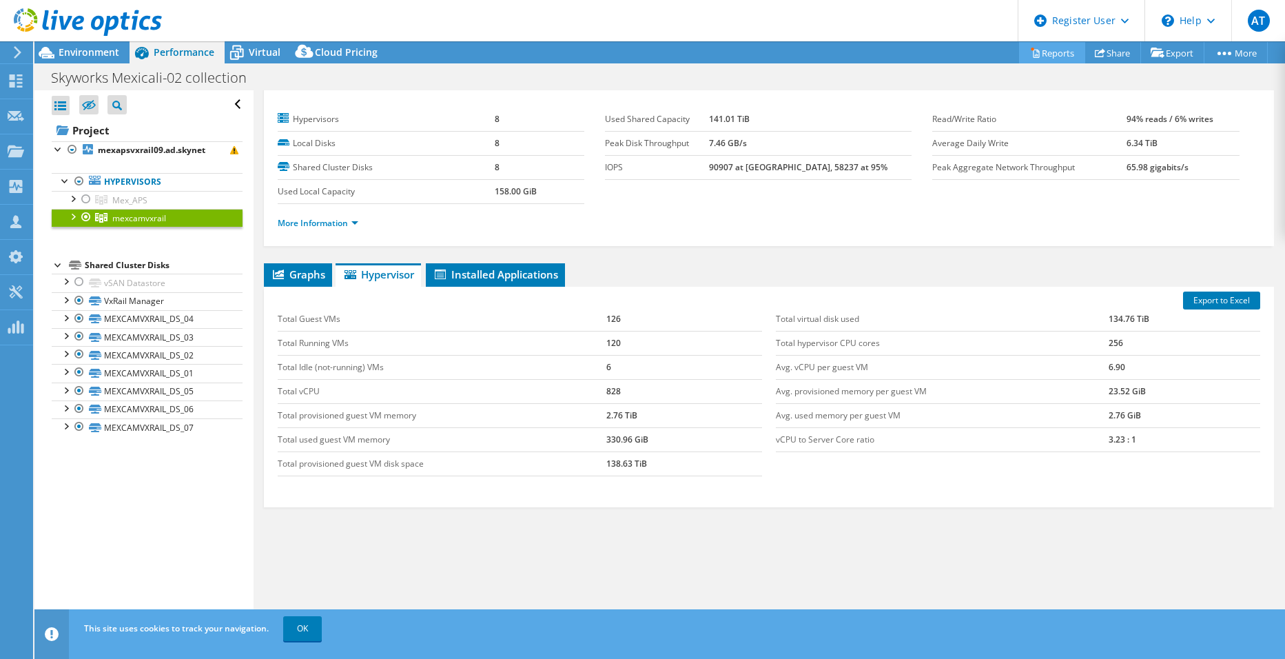
click at [1020, 50] on link "Reports" at bounding box center [1052, 52] width 66 height 21
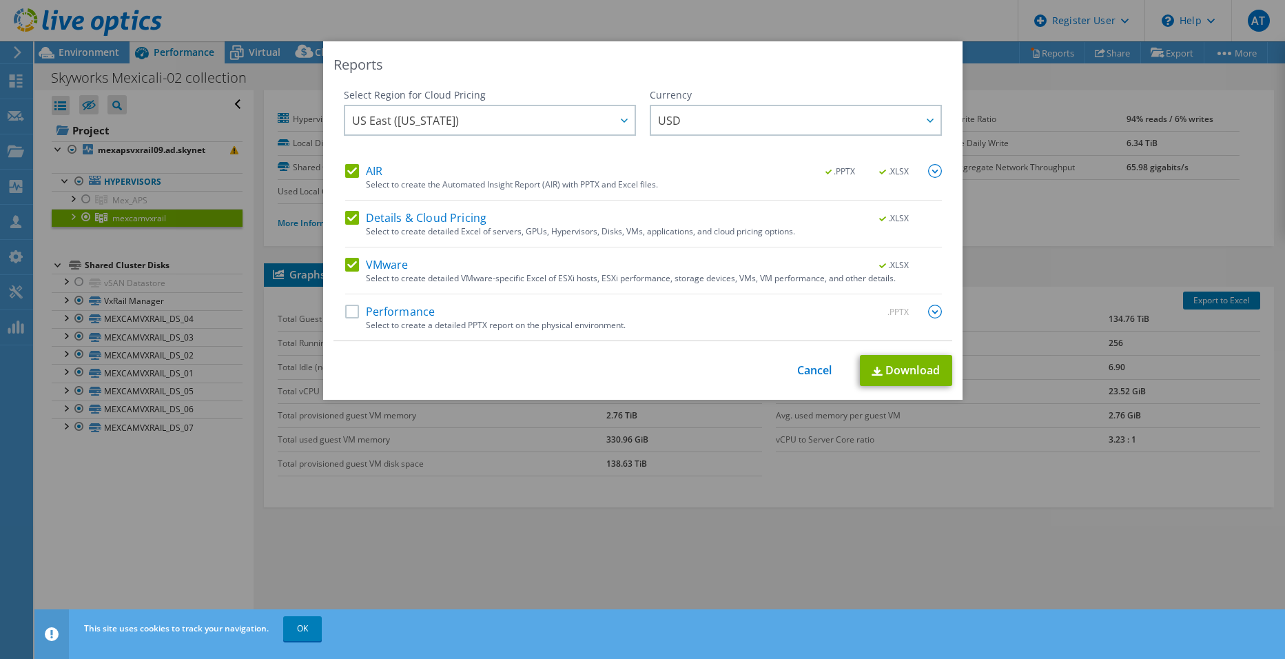
click at [345, 309] on label "Performance" at bounding box center [390, 312] width 90 height 14
click at [0, 0] on input "Performance" at bounding box center [0, 0] width 0 height 0
click at [898, 382] on link "Download" at bounding box center [906, 370] width 92 height 31
